Goal: Task Accomplishment & Management: Manage account settings

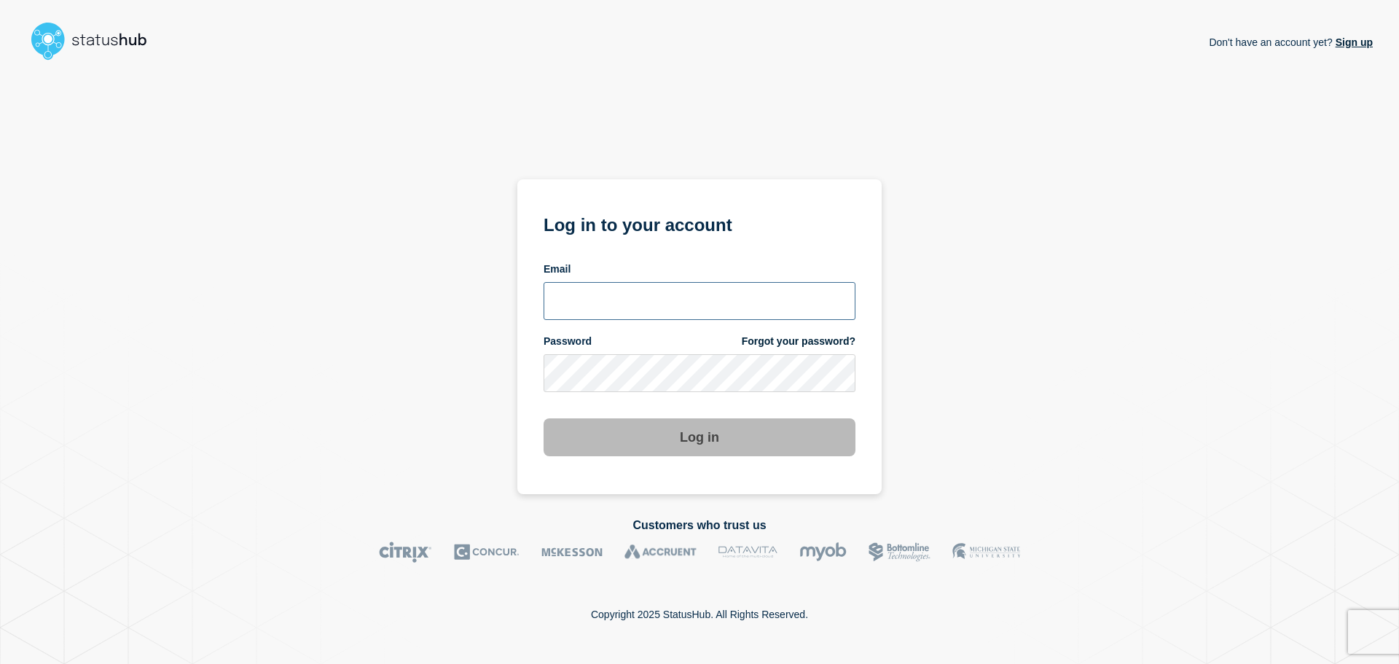
type input "[EMAIL_ADDRESS][PERSON_NAME][DOMAIN_NAME]"
click at [742, 315] on input "[EMAIL_ADDRESS][PERSON_NAME][DOMAIN_NAME]" at bounding box center [699, 301] width 312 height 38
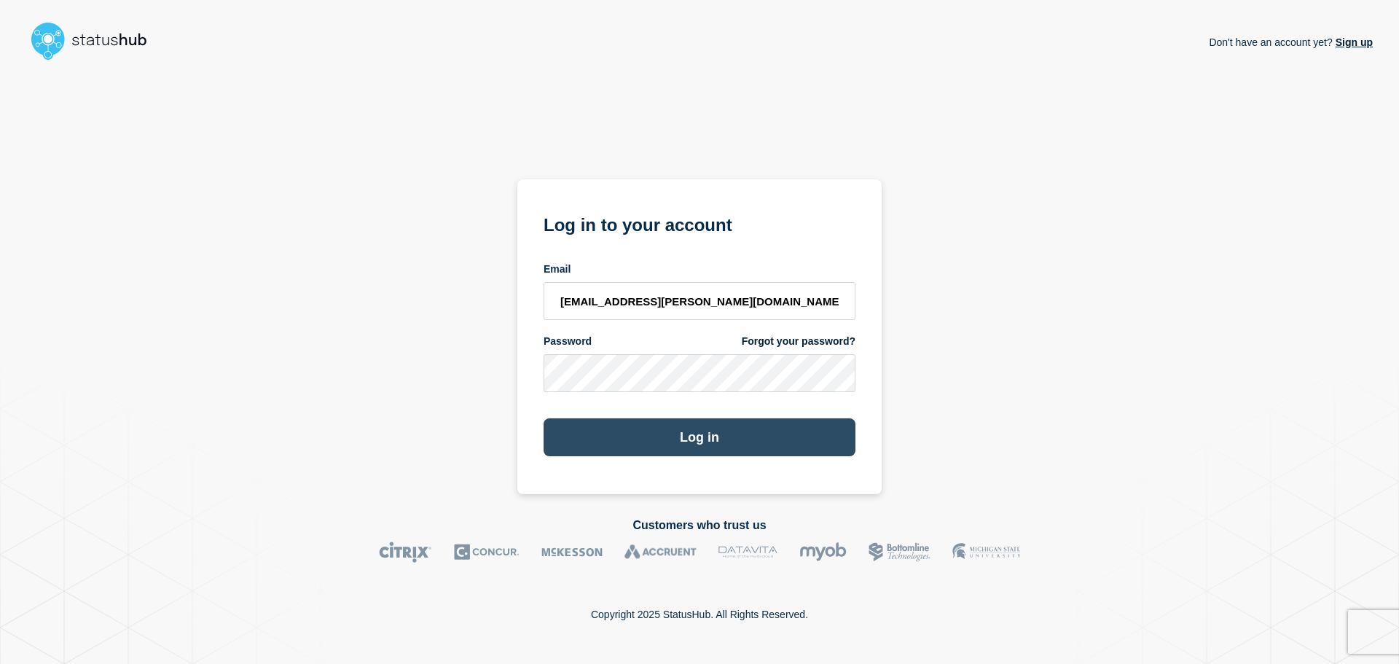
click at [758, 435] on button "Log in" at bounding box center [699, 437] width 312 height 38
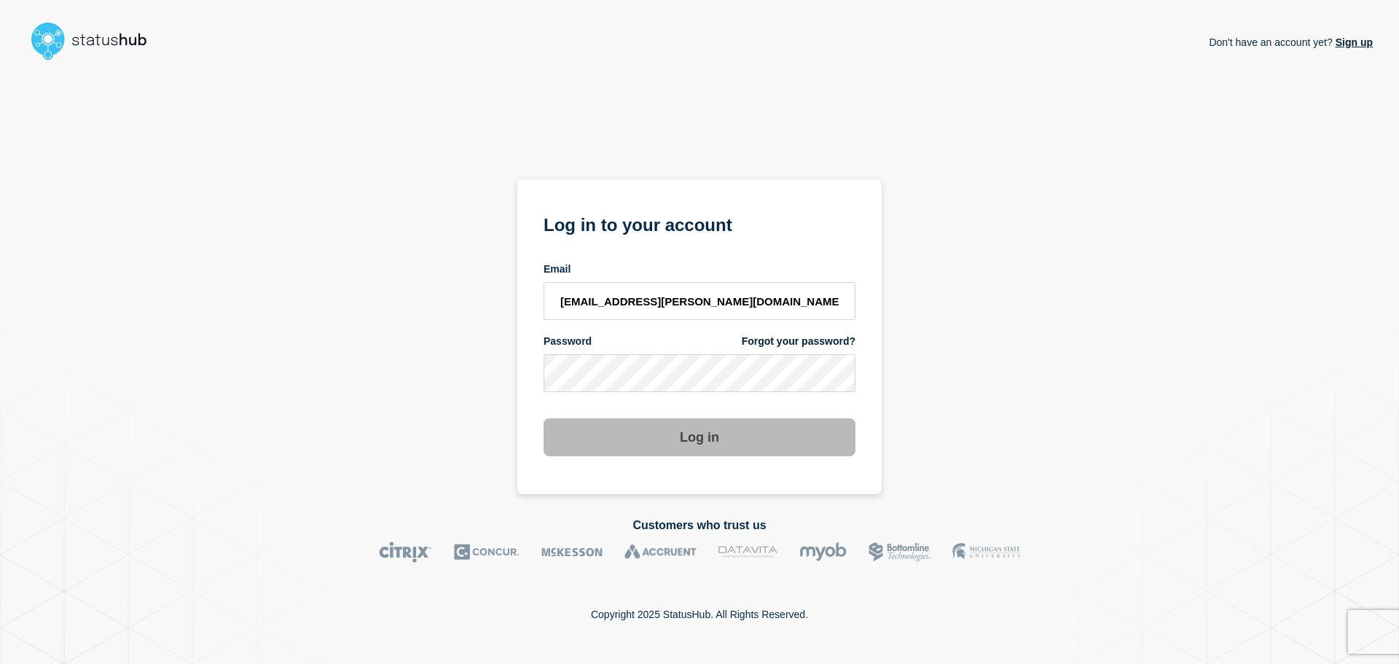
click at [410, 396] on div "Don't have an account yet? Sign up Log in to your account Email [EMAIL_ADDRESS]…" at bounding box center [699, 280] width 1346 height 428
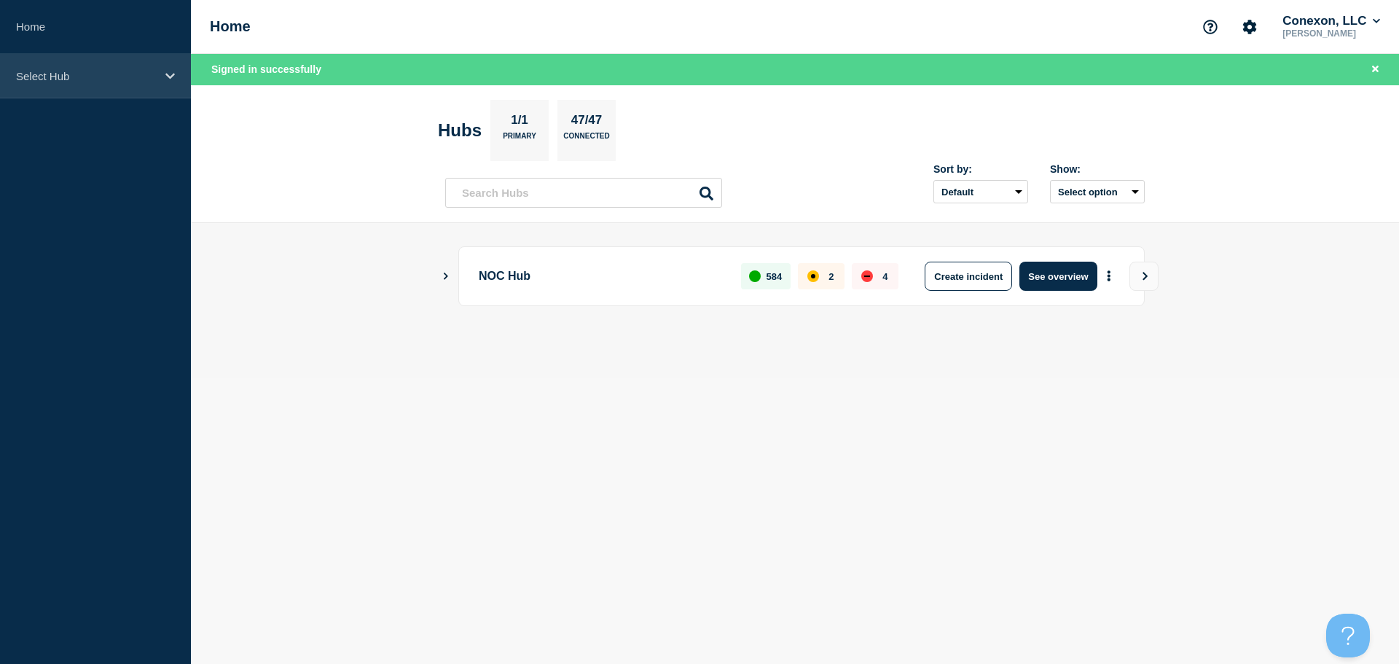
click at [162, 82] on div "Select Hub" at bounding box center [95, 76] width 191 height 44
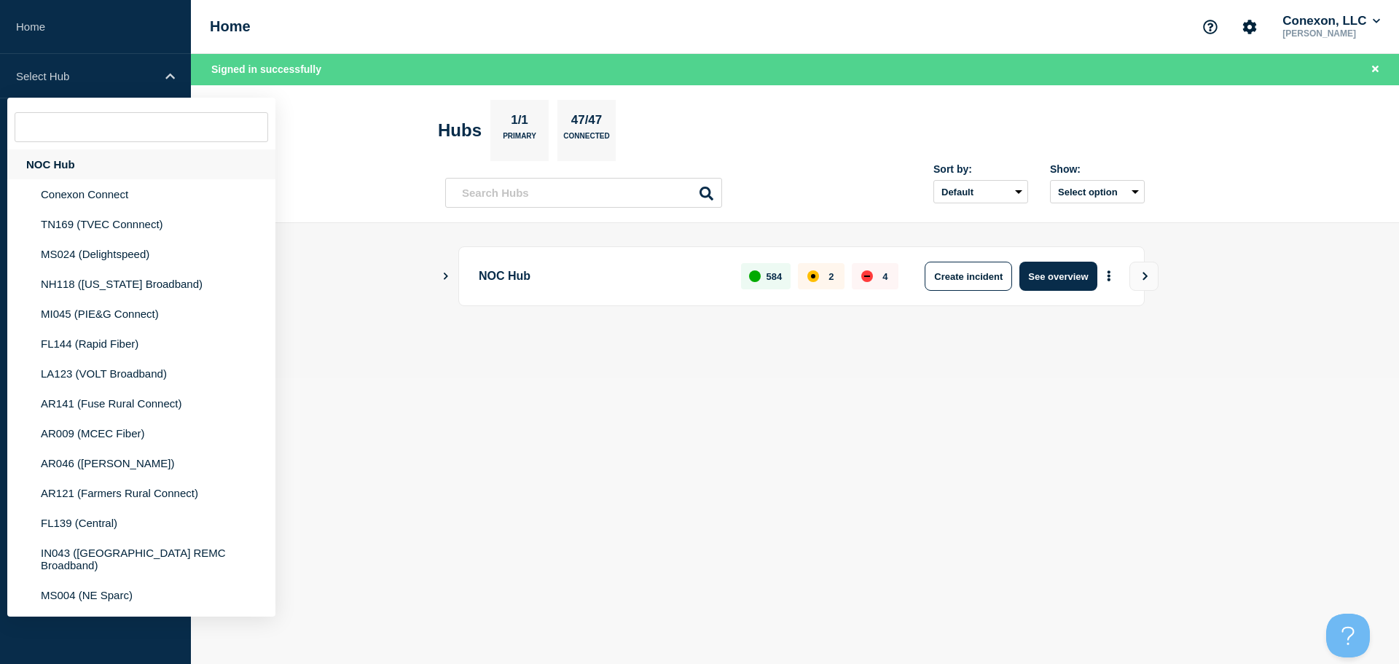
click at [118, 166] on div "NOC Hub" at bounding box center [141, 164] width 268 height 30
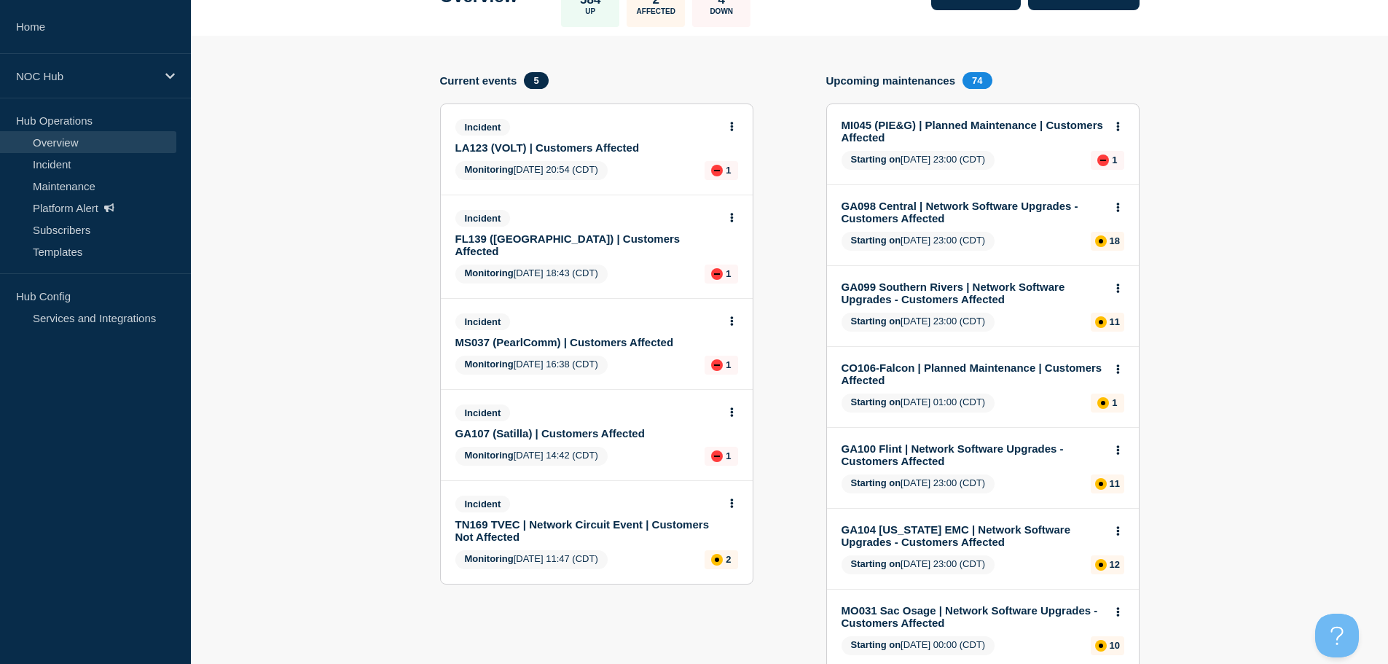
scroll to position [146, 0]
